Goal: Transaction & Acquisition: Purchase product/service

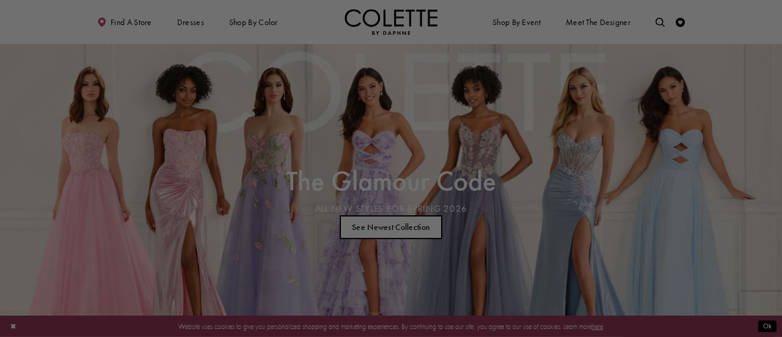
click at [651, 105] on div at bounding box center [395, 170] width 790 height 340
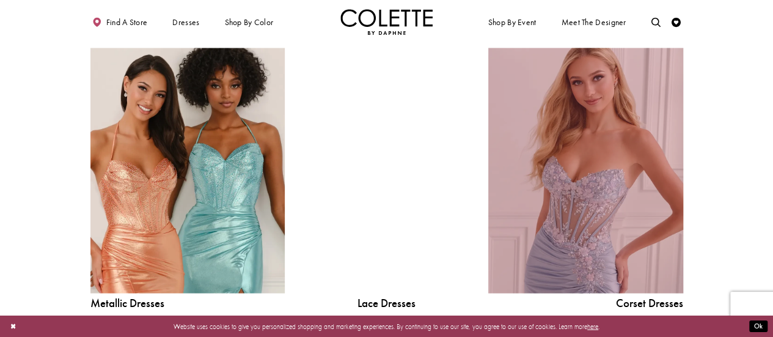
scroll to position [1038, 0]
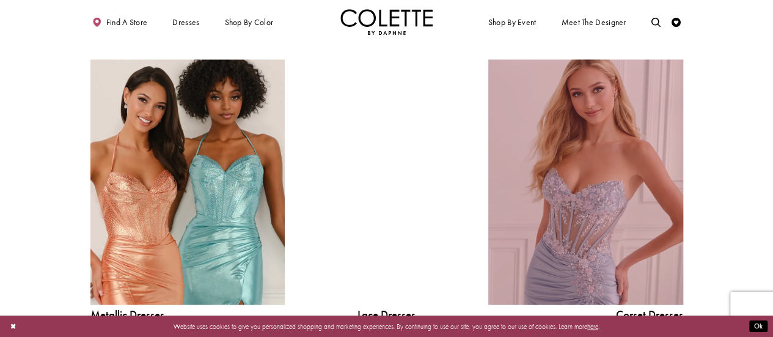
click at [586, 222] on link "Corset Dress Spring 2026 collection Related Link" at bounding box center [585, 182] width 194 height 246
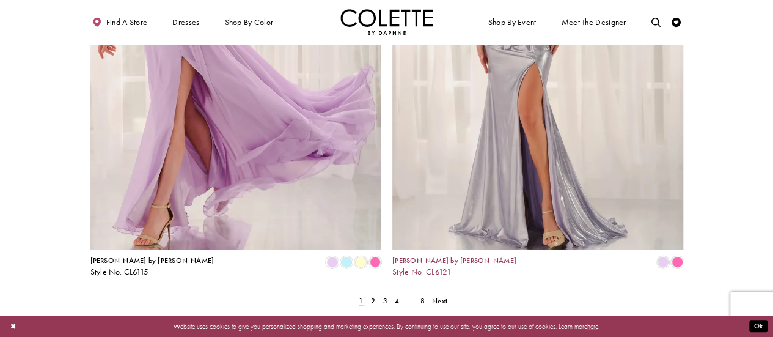
scroll to position [1710, 0]
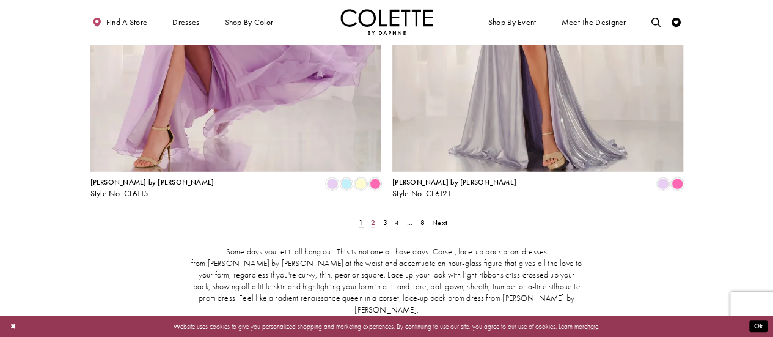
click at [373, 217] on span "2" at bounding box center [373, 222] width 4 height 10
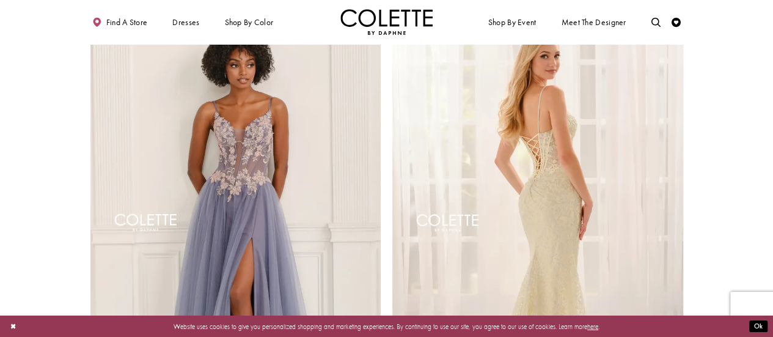
scroll to position [1455, 0]
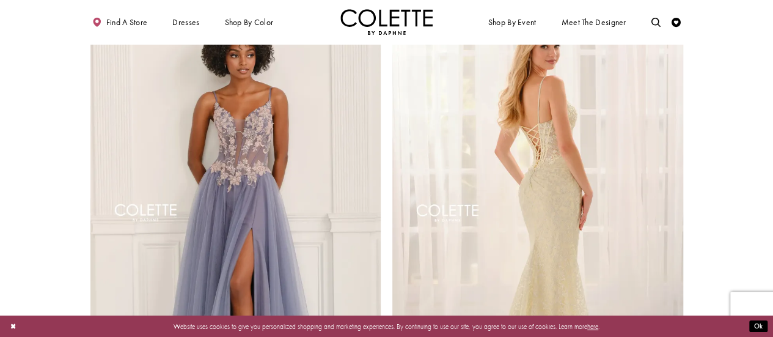
click at [562, 196] on img "Visit Colette by Daphne Style No. CL6161 Page" at bounding box center [537, 215] width 291 height 423
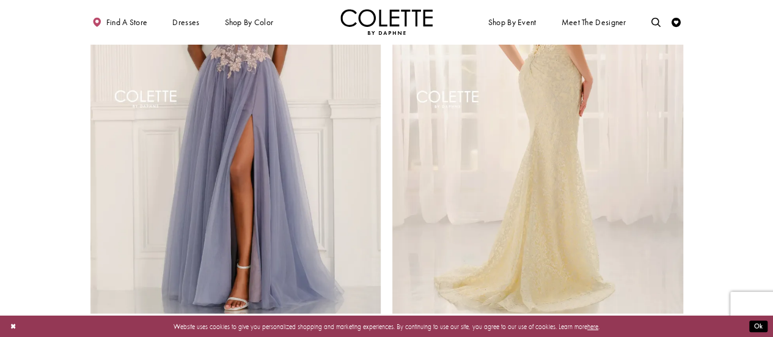
scroll to position [1638, 0]
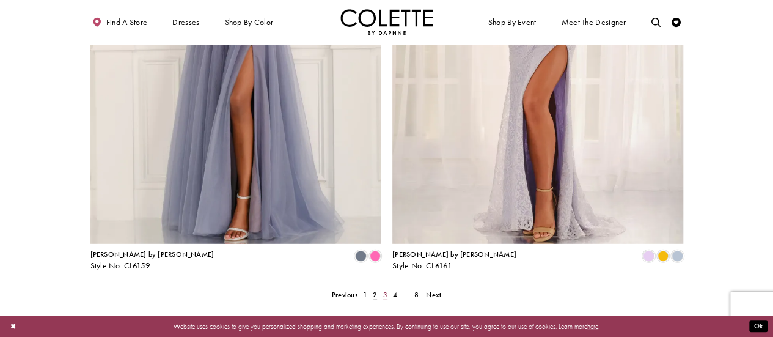
click at [382, 289] on span "3" at bounding box center [384, 294] width 4 height 10
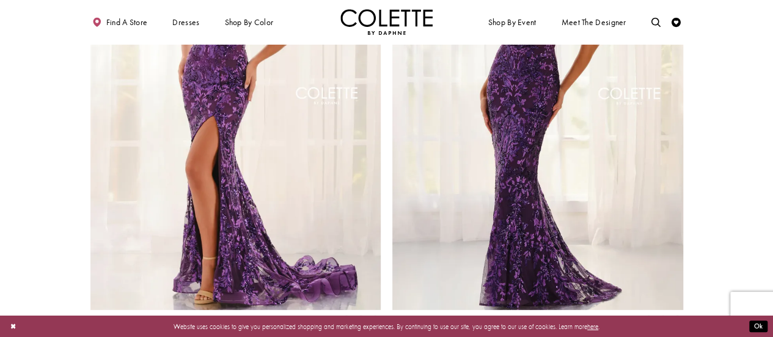
scroll to position [1699, 0]
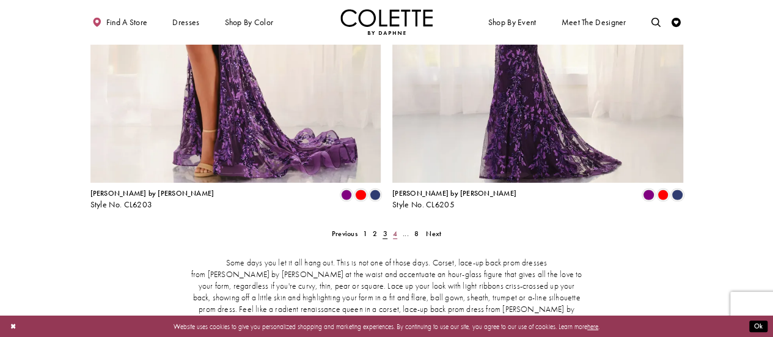
click at [395, 228] on span "4" at bounding box center [395, 233] width 4 height 10
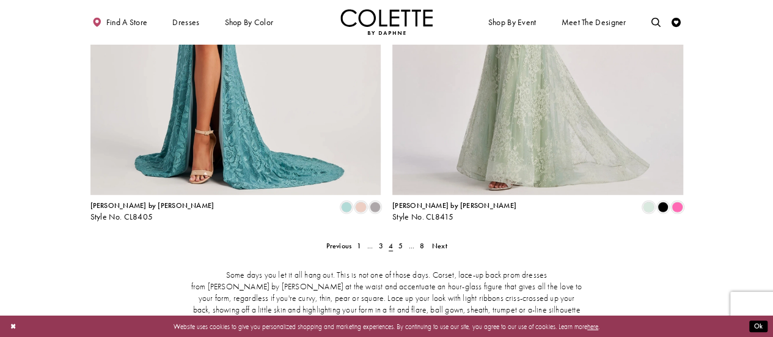
scroll to position [1699, 0]
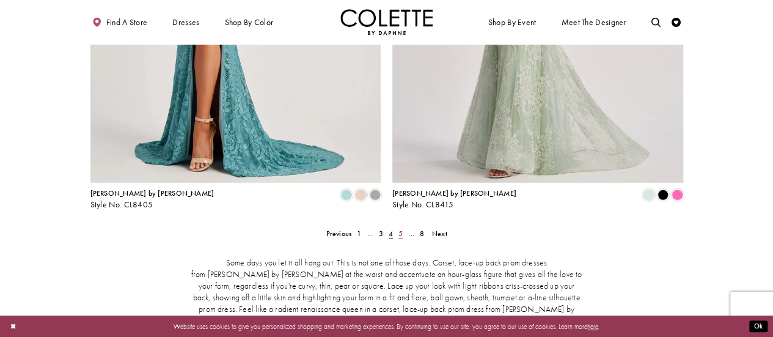
click at [401, 228] on span "5" at bounding box center [400, 233] width 4 height 10
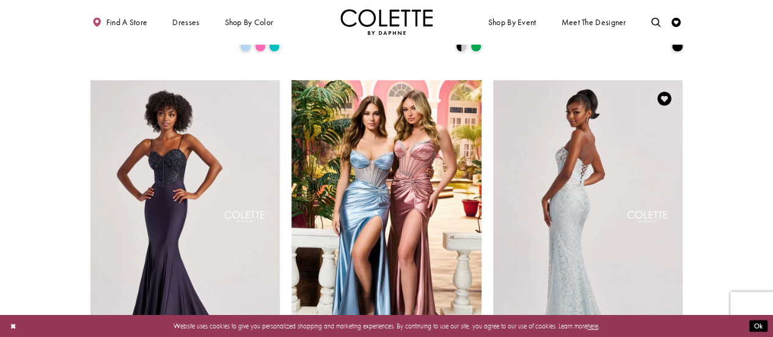
scroll to position [417, 0]
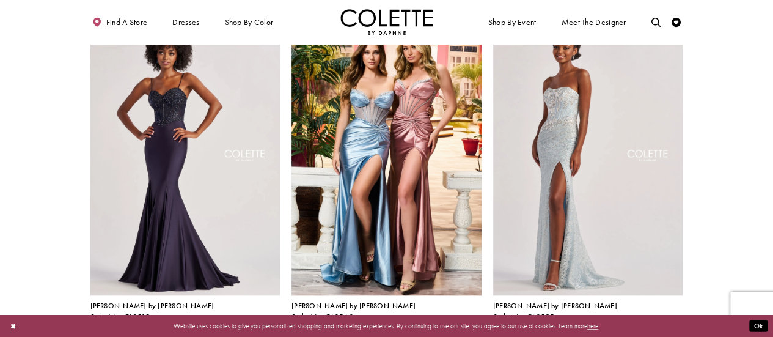
click at [678, 321] on span "Product List" at bounding box center [676, 326] width 11 height 11
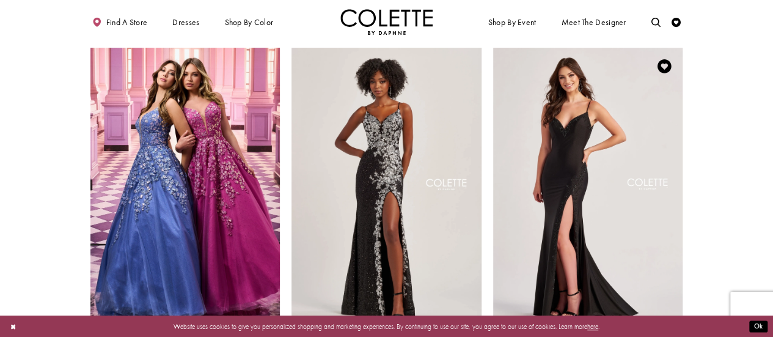
scroll to position [0, 0]
